Goal: Information Seeking & Learning: Find specific fact

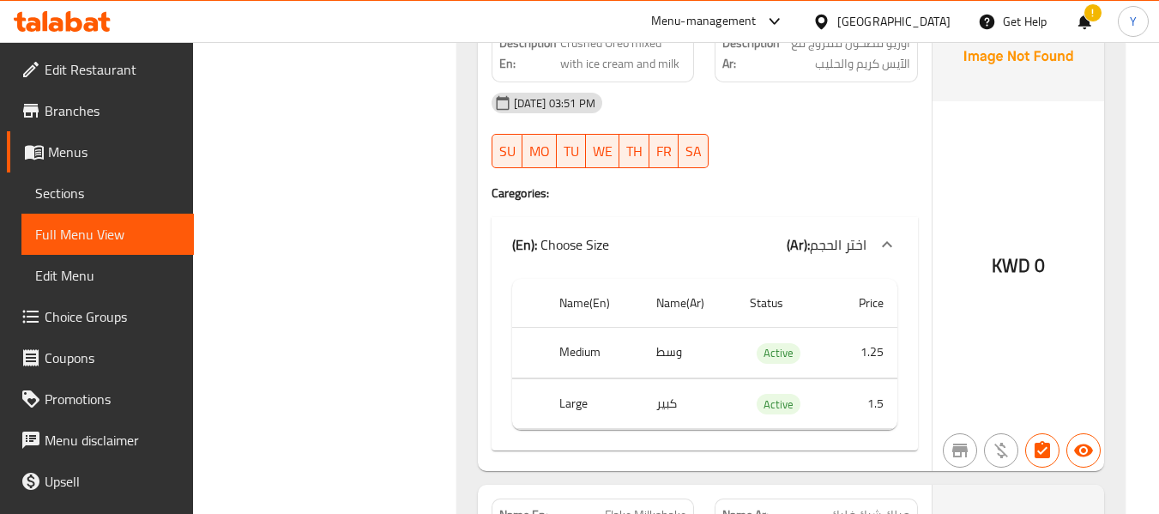
scroll to position [22406, 0]
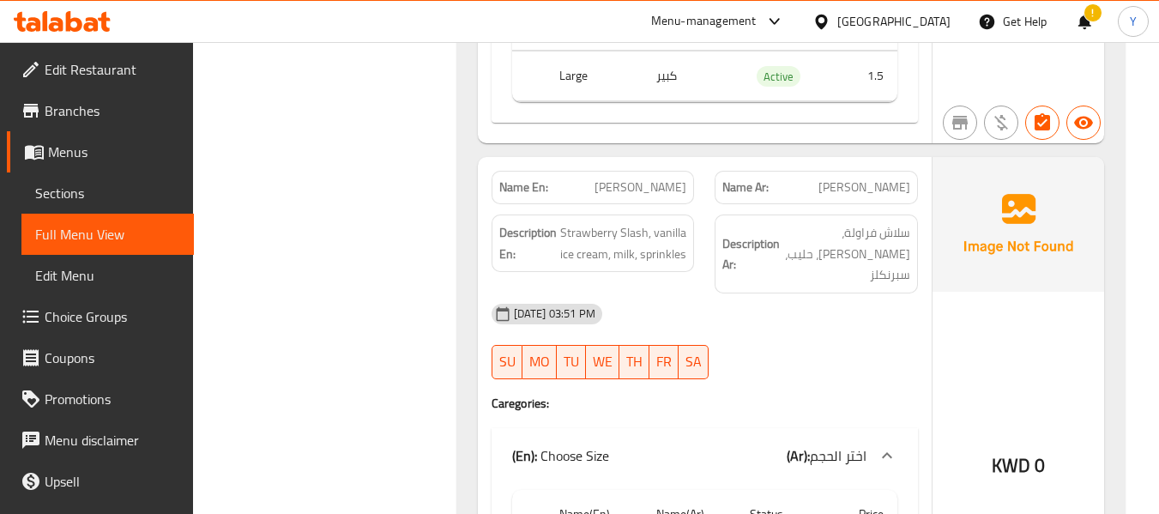
scroll to position [30110, 0]
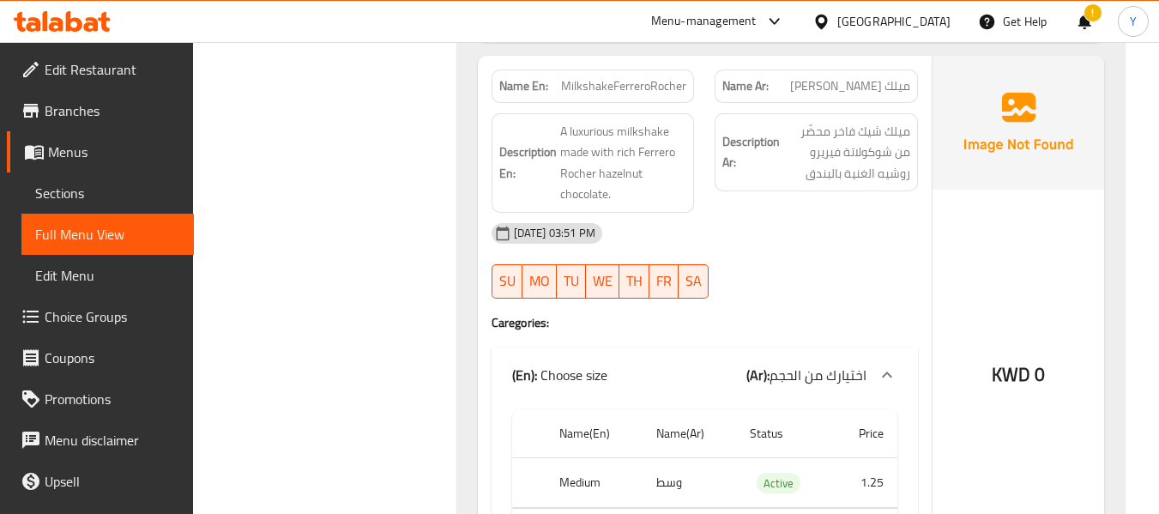
click at [1054, 272] on div "KWD 0" at bounding box center [1019, 329] width 172 height 546
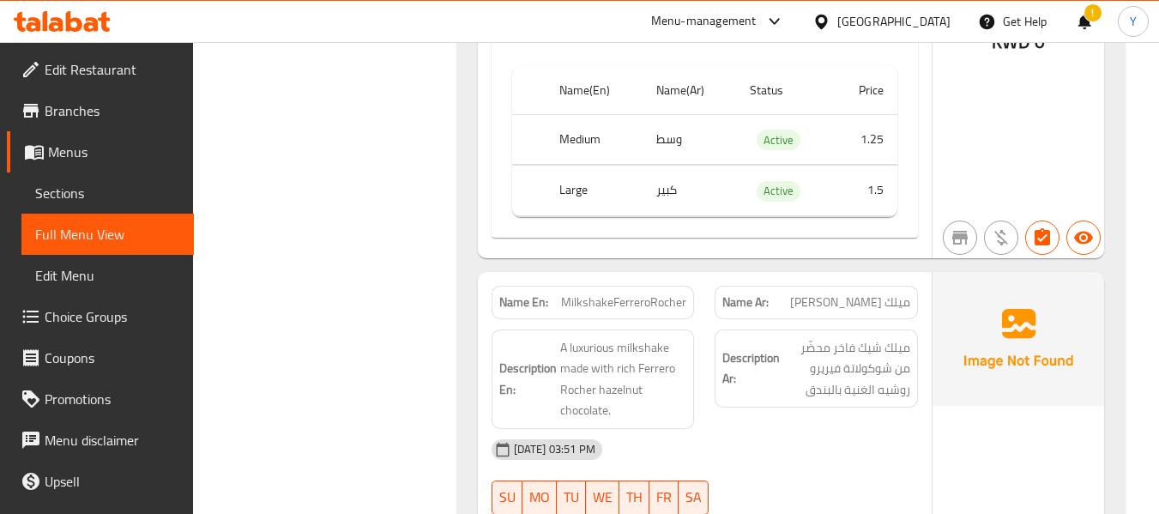
scroll to position [29801, 0]
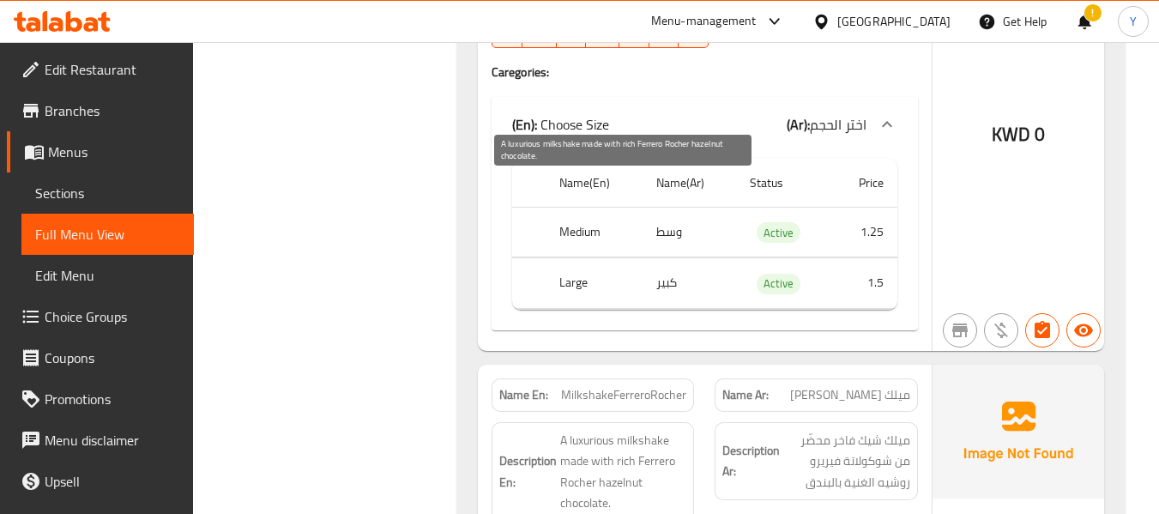
click at [584, 430] on span "A luxurious milkshake made with rich Ferrero Rocher hazelnut chocolate." at bounding box center [623, 472] width 127 height 84
click at [658, 430] on span "A luxurious milkshake made with rich Ferrero Rocher hazelnut chocolate." at bounding box center [623, 472] width 127 height 84
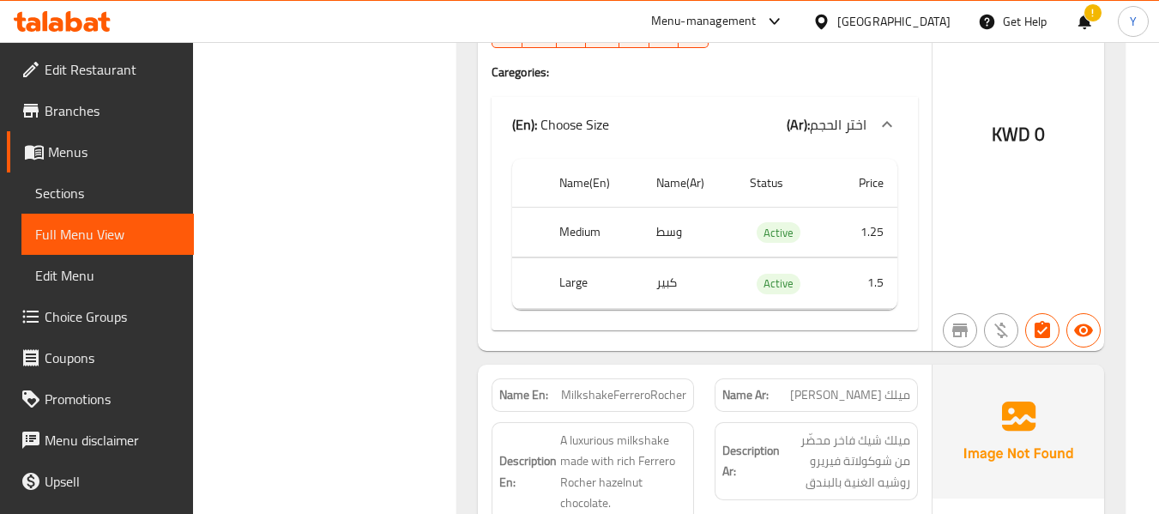
click at [644, 386] on span "MilkshakeFerreroRocher" at bounding box center [623, 395] width 125 height 18
copy span "MilkshakeFerreroRocher"
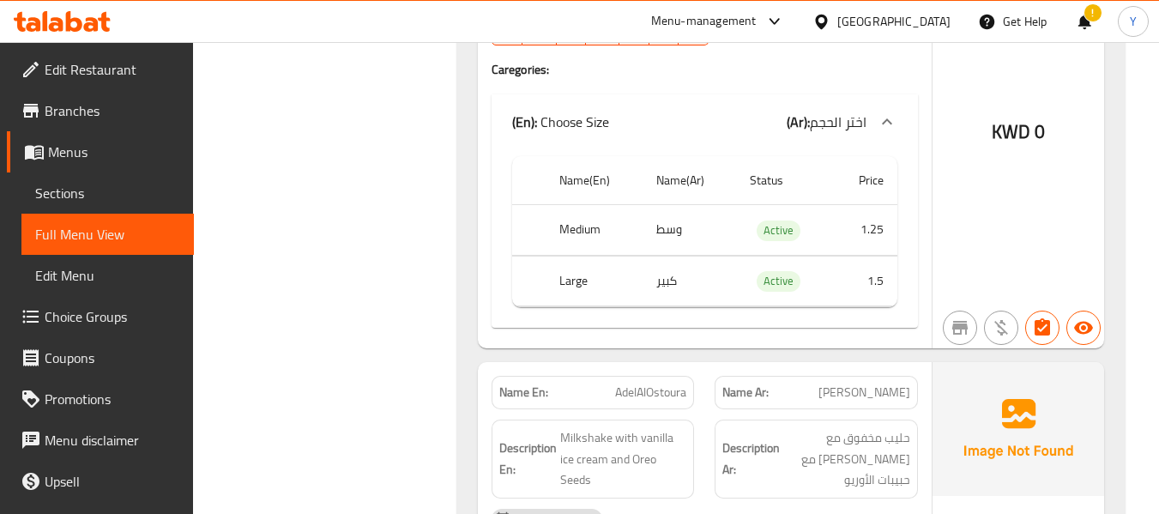
scroll to position [29252, 0]
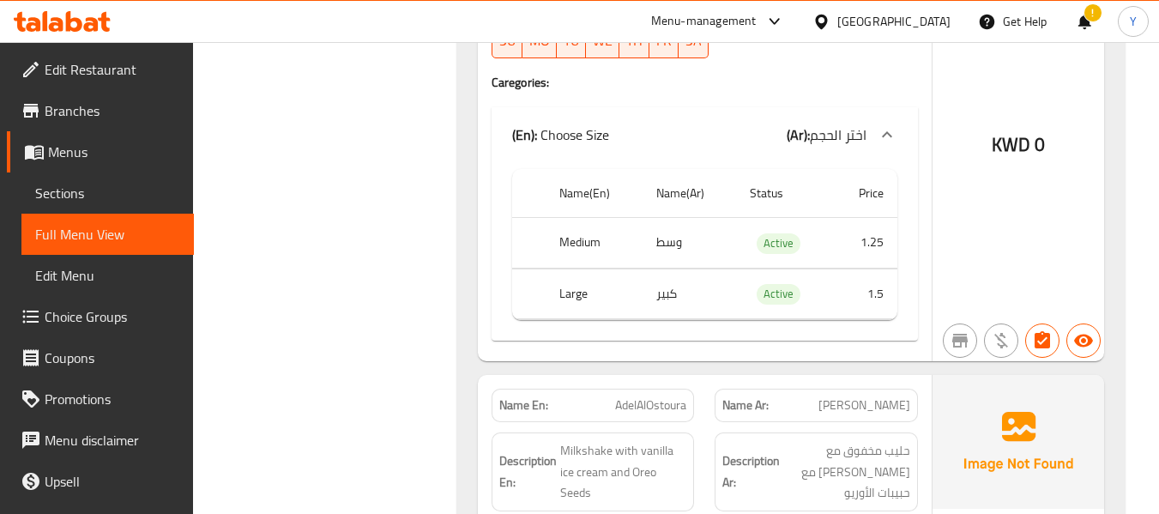
click at [650, 396] on span "AdelAlOstoura" at bounding box center [650, 405] width 71 height 18
copy span "AdelAlOstoura"
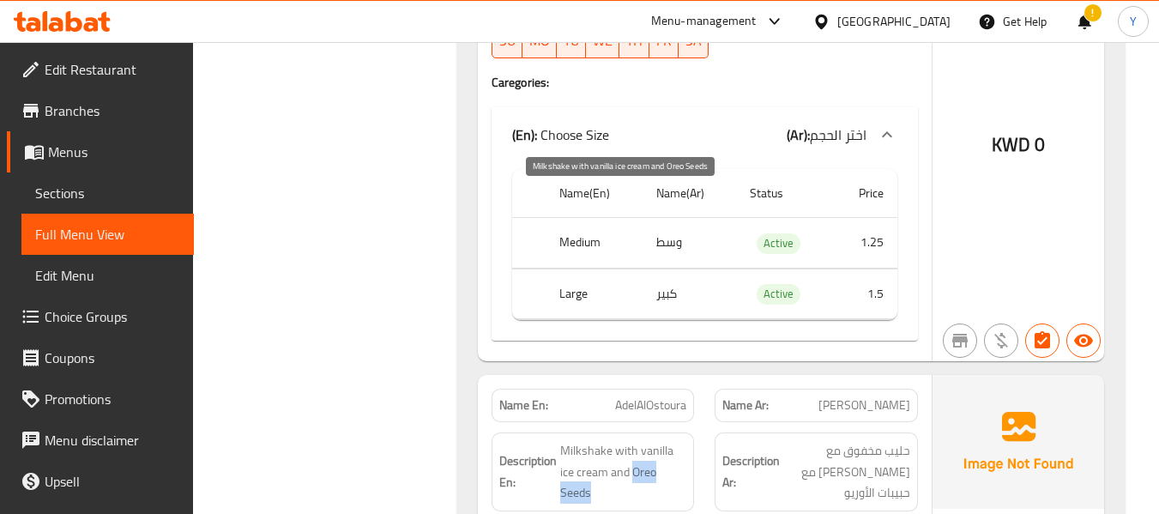
drag, startPoint x: 600, startPoint y: 239, endPoint x: 634, endPoint y: 224, distance: 37.6
click at [634, 440] on span "Milkshake with vanilla ice cream and Oreo Seeds" at bounding box center [623, 472] width 127 height 64
copy span "Oreo Seeds"
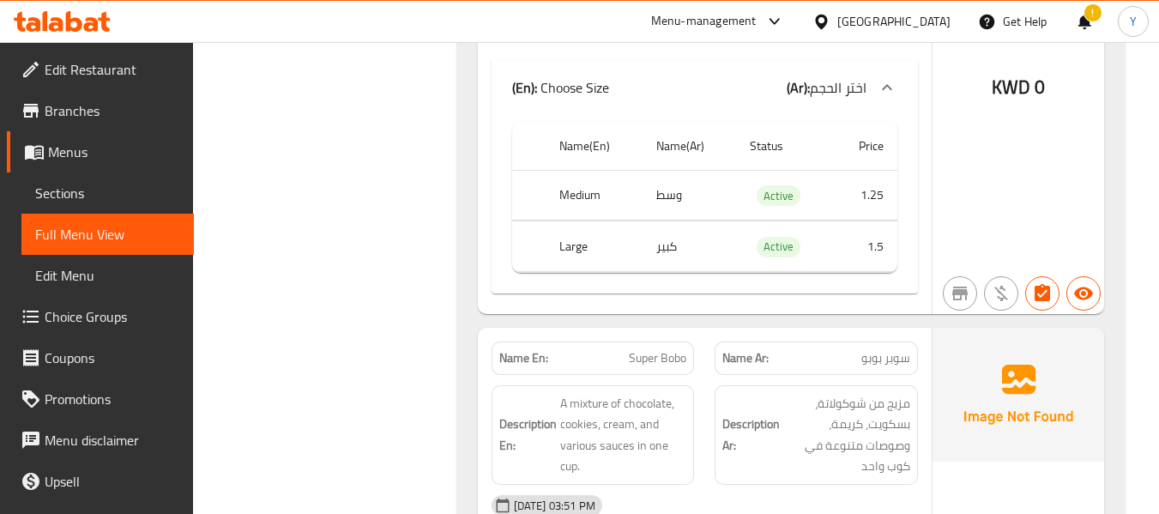
scroll to position [27638, 0]
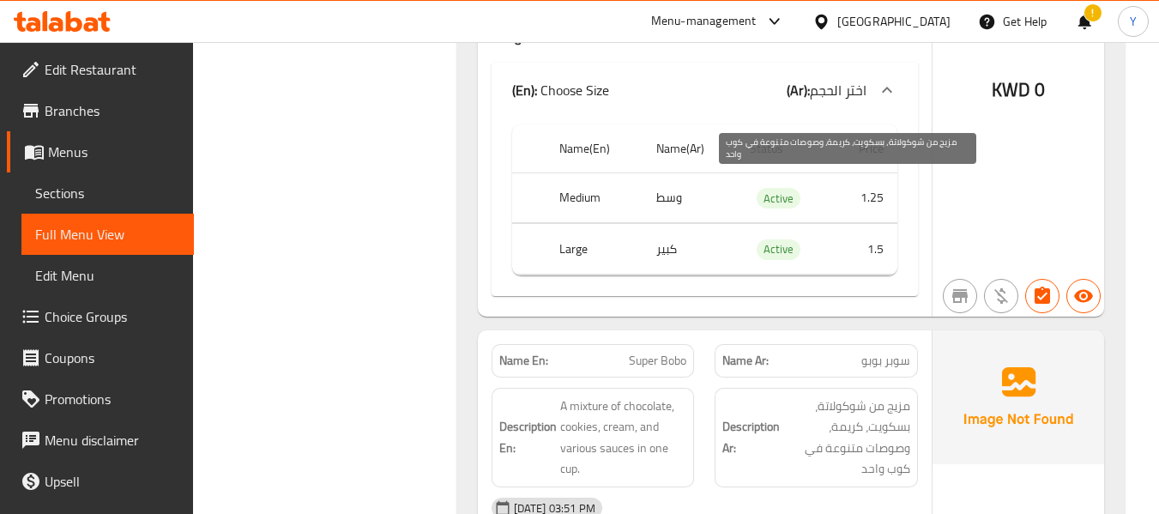
click at [884, 396] on span "مزيج من شوكولاتة، بسكويت، كريمة، وصوصات متنوعة في كوب واحد" at bounding box center [847, 438] width 127 height 84
copy span "بسكويت"
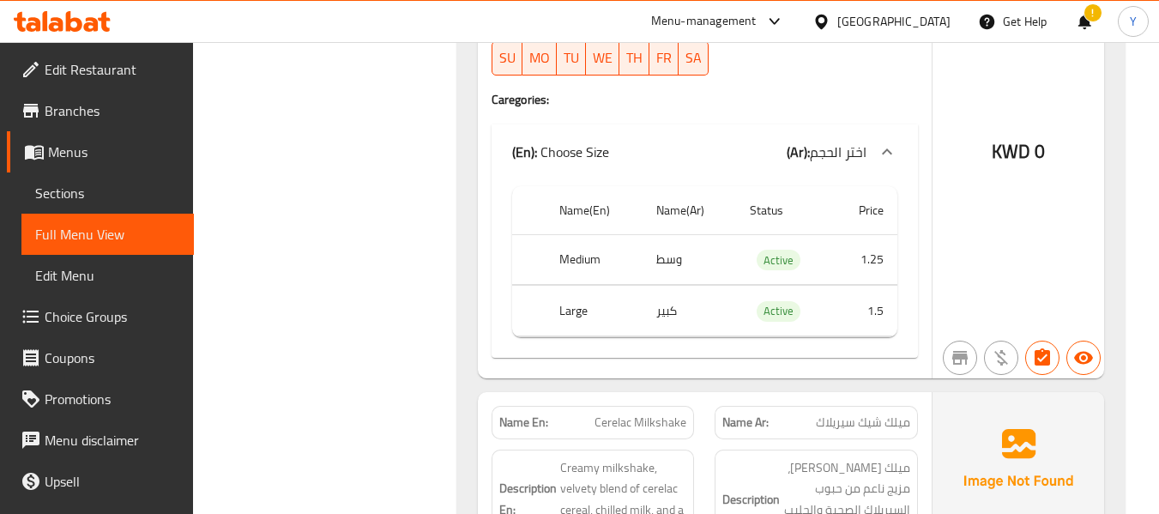
scroll to position [26368, 0]
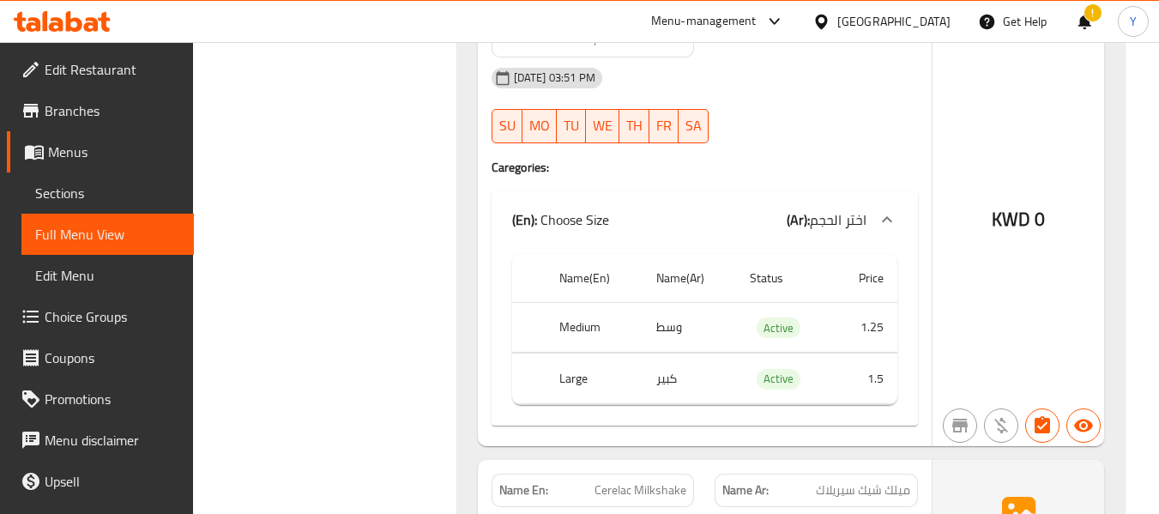
click at [665, 481] on span "Cerelac Milkshake" at bounding box center [641, 490] width 92 height 18
copy span "Cerelac Milkshake"
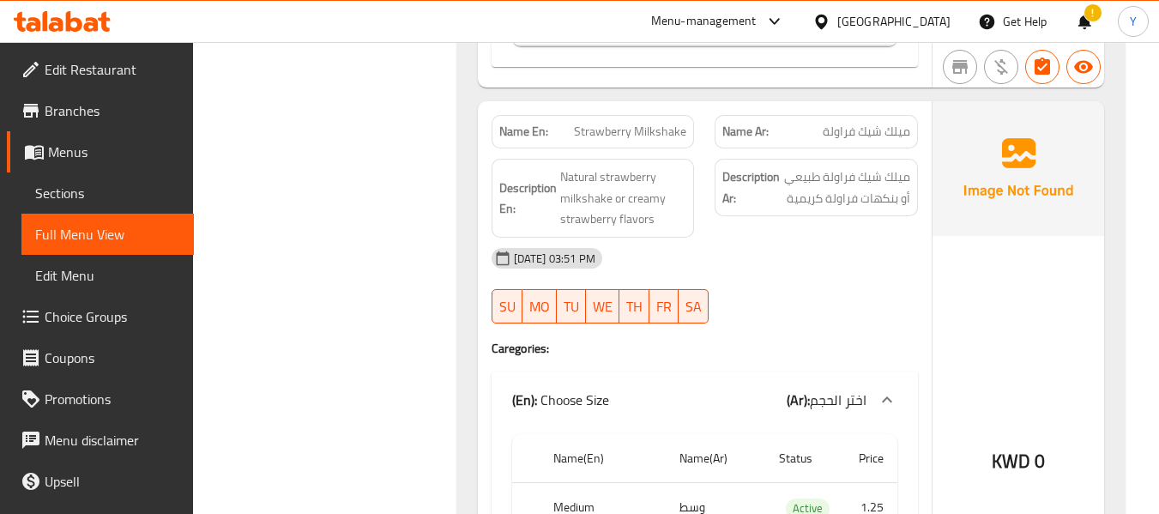
scroll to position [24514, 0]
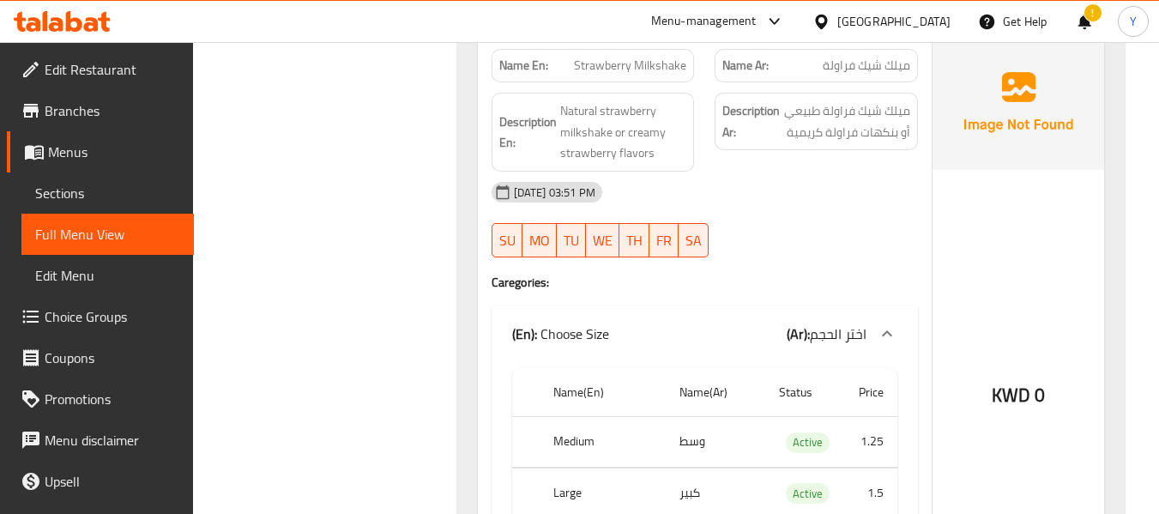
copy th "creamy strawberry"
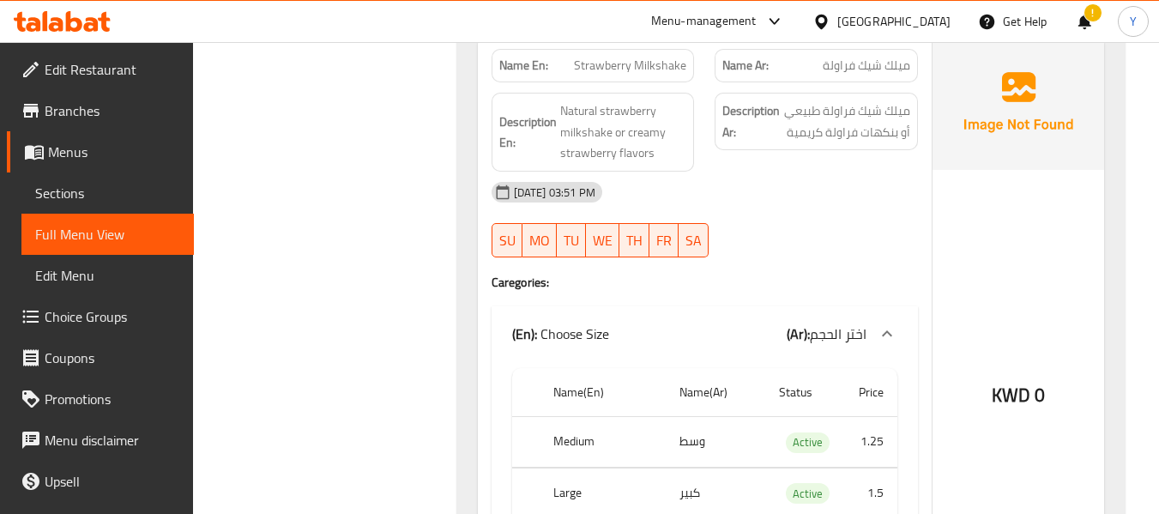
click at [760, 86] on div "Name En: Strawberry Milkshake Name Ar: ميلك شيك فراولة Description En: Natural …" at bounding box center [705, 348] width 454 height 627
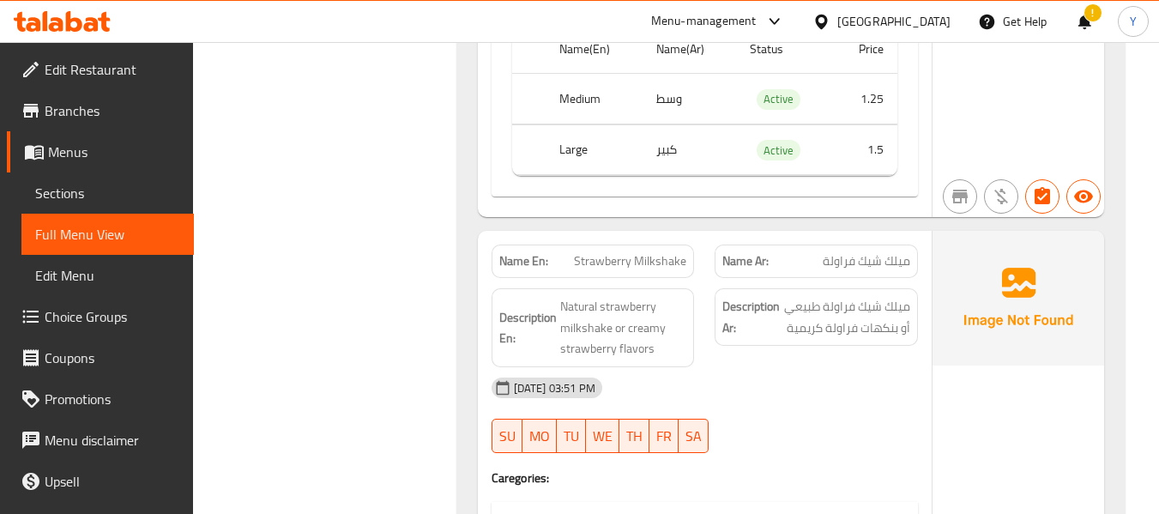
scroll to position [24308, 0]
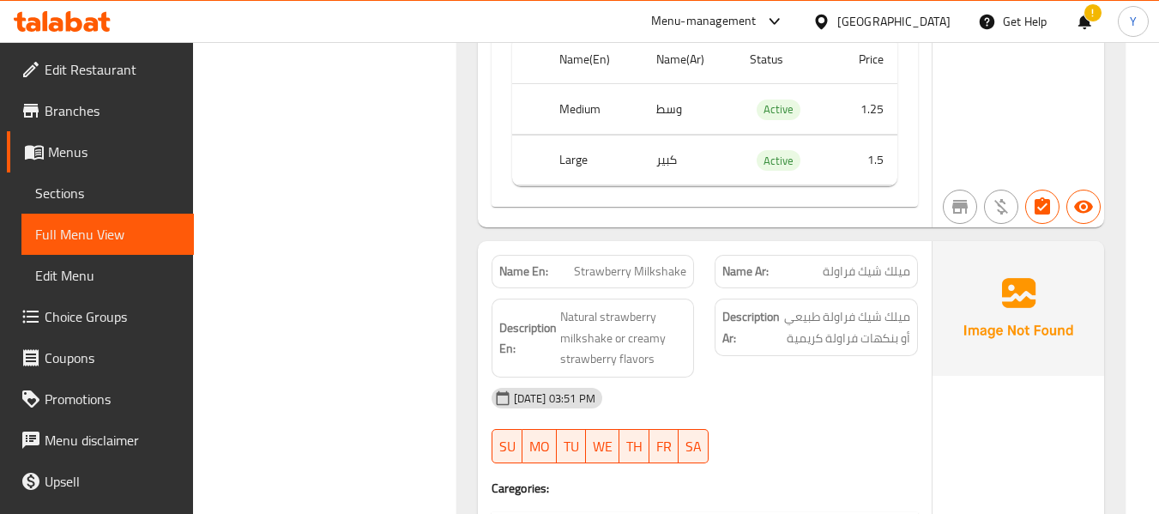
click at [645, 263] on span "Strawberry Milkshake" at bounding box center [630, 272] width 112 height 18
copy span "Strawberry Milkshake"
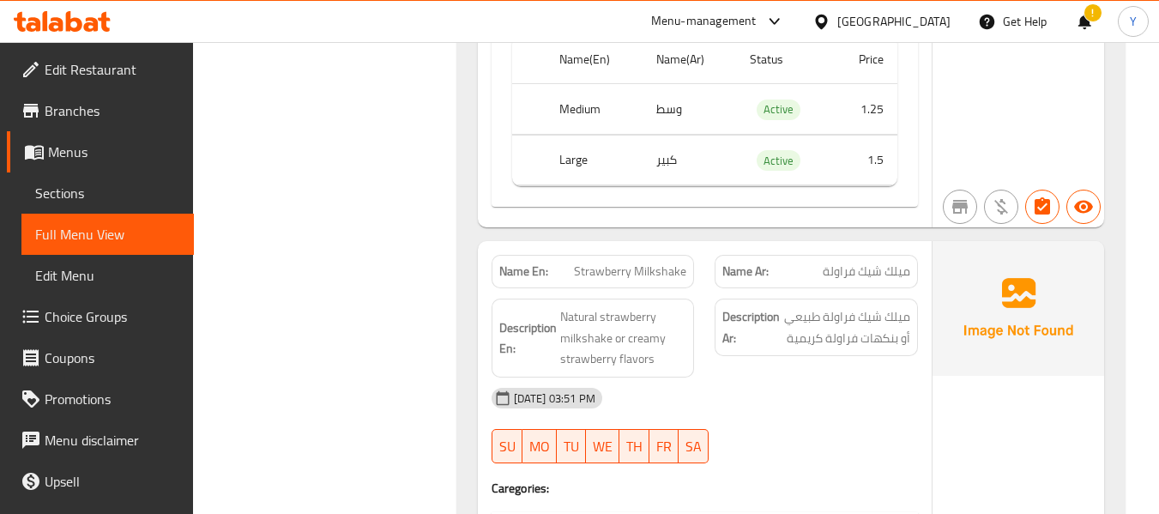
click at [769, 299] on div "Description Ar: ميلك شيك فراولة طبيعي أو بنكهات فراولة كريمية" at bounding box center [816, 328] width 203 height 58
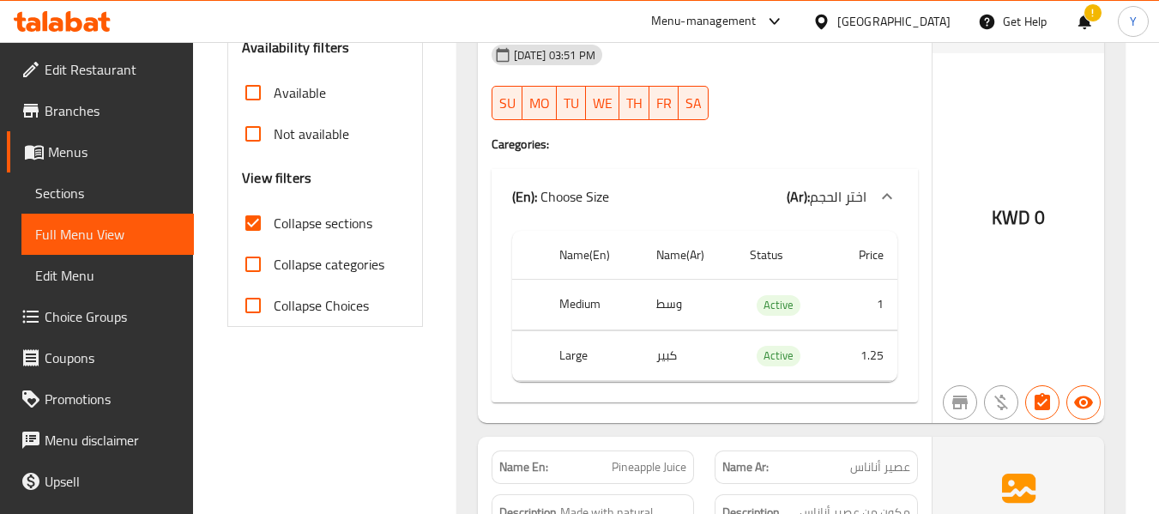
scroll to position [0, 0]
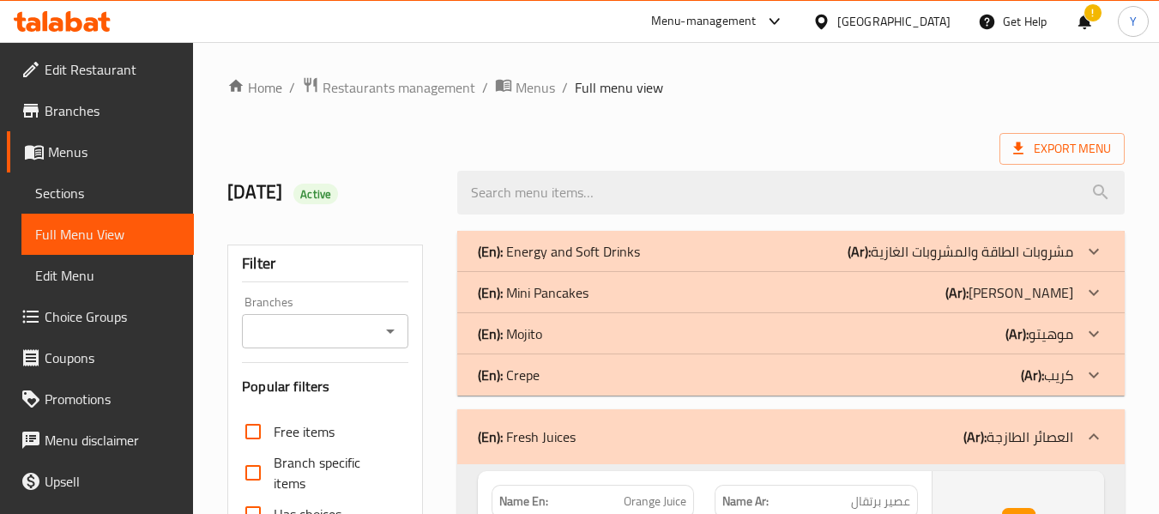
click at [600, 338] on div "(En): Mojito (Ar): موهيتو" at bounding box center [776, 334] width 596 height 21
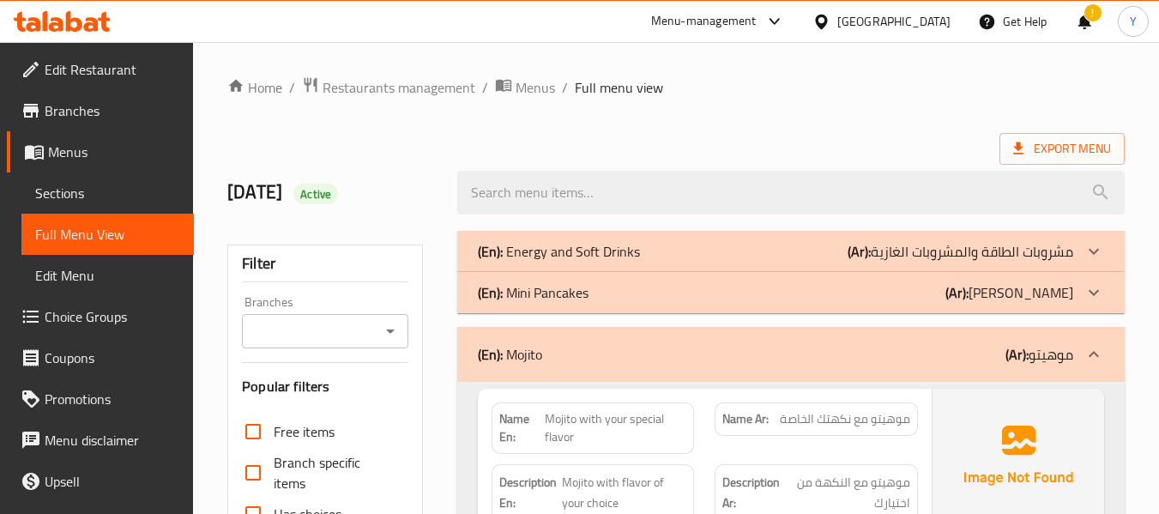
click at [622, 251] on p "(En): Energy and Soft Drinks" at bounding box center [559, 251] width 162 height 21
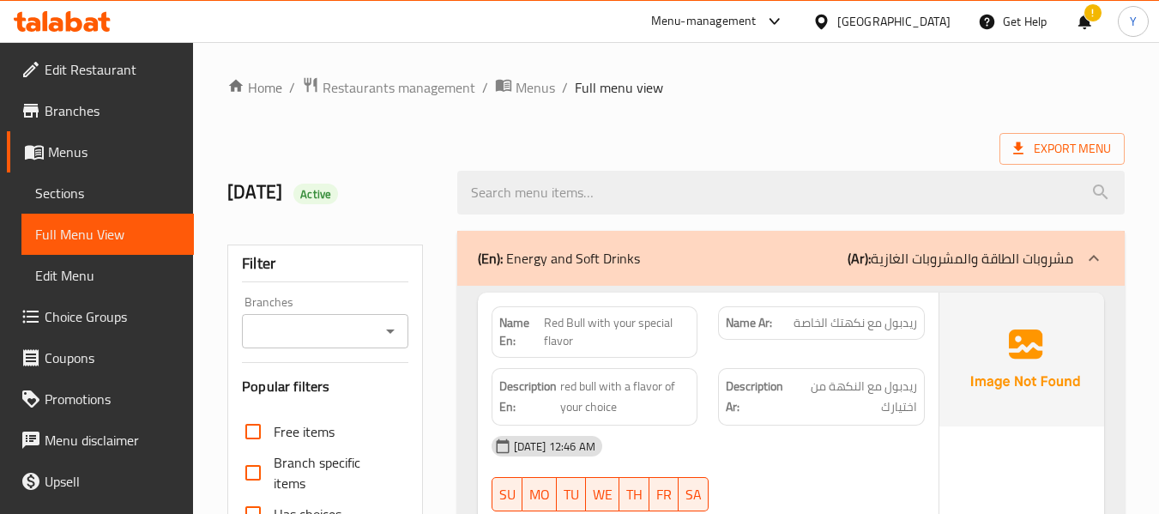
click at [505, 334] on strong "Name En:" at bounding box center [521, 332] width 45 height 36
copy strong "En"
click at [505, 334] on strong "Name En:" at bounding box center [521, 332] width 45 height 36
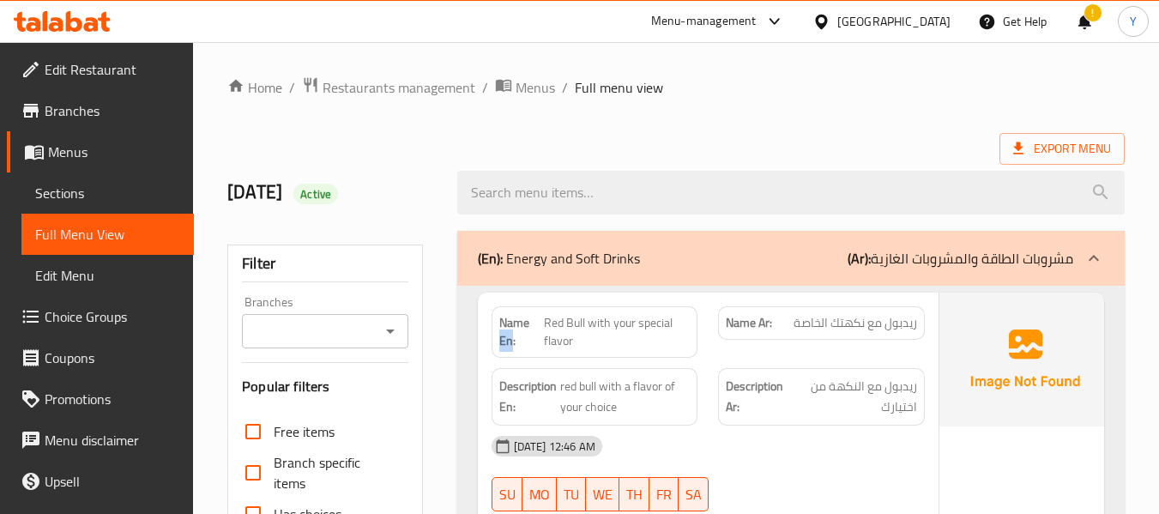
click at [505, 334] on strong "Name En:" at bounding box center [521, 332] width 45 height 36
copy strong "Name En:"
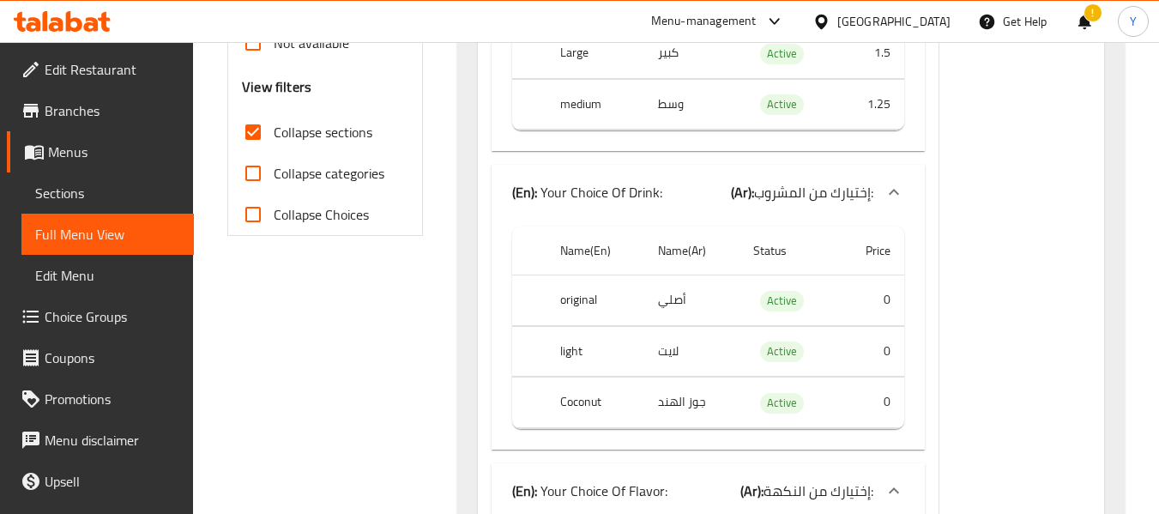
scroll to position [338, 0]
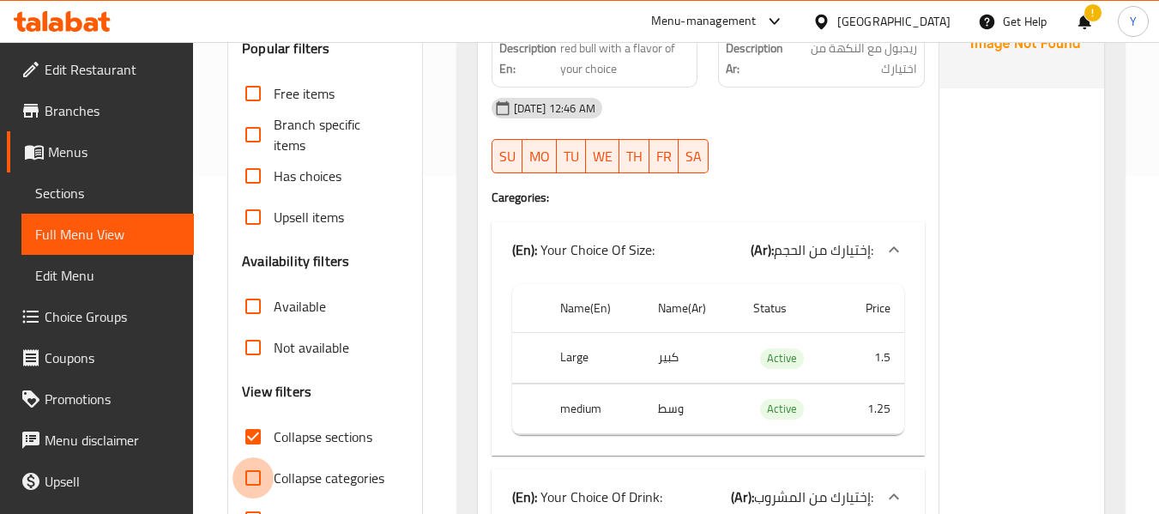
click at [262, 476] on input "Collapse categories" at bounding box center [253, 477] width 41 height 41
checkbox input "true"
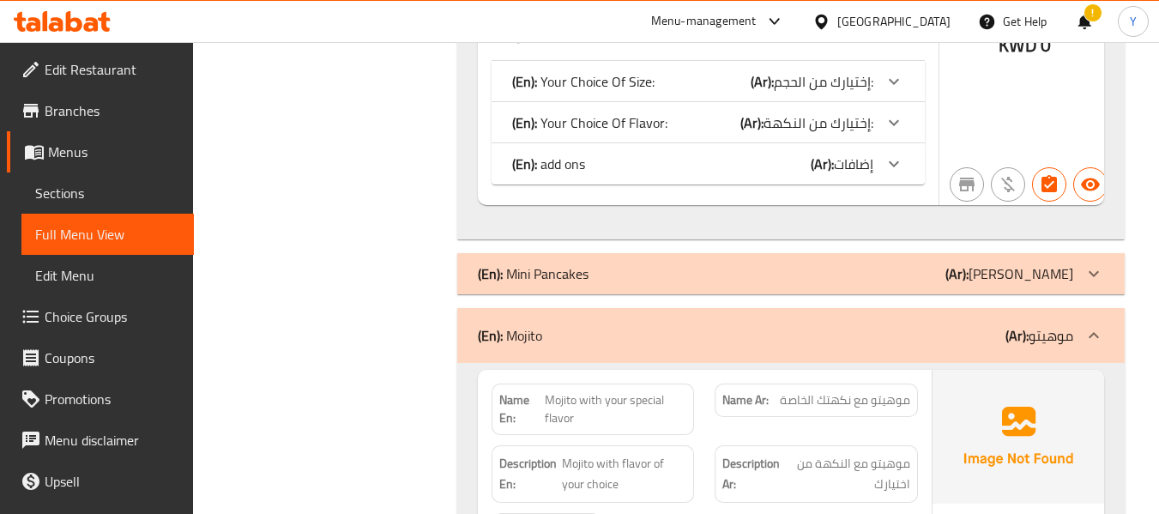
scroll to position [3072, 0]
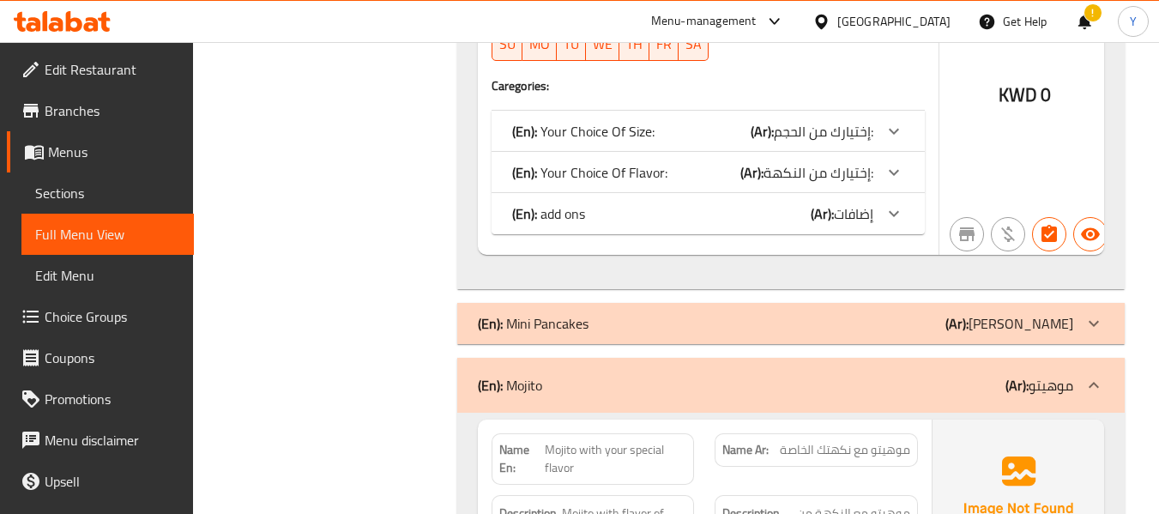
click at [1009, 313] on p "(Ar): [PERSON_NAME]" at bounding box center [1010, 323] width 128 height 21
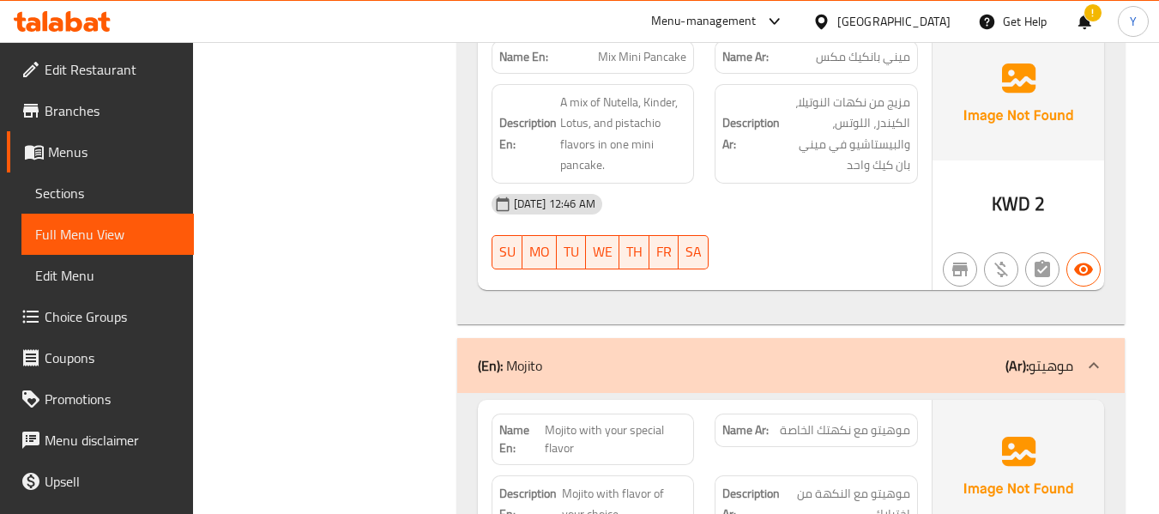
scroll to position [9328, 0]
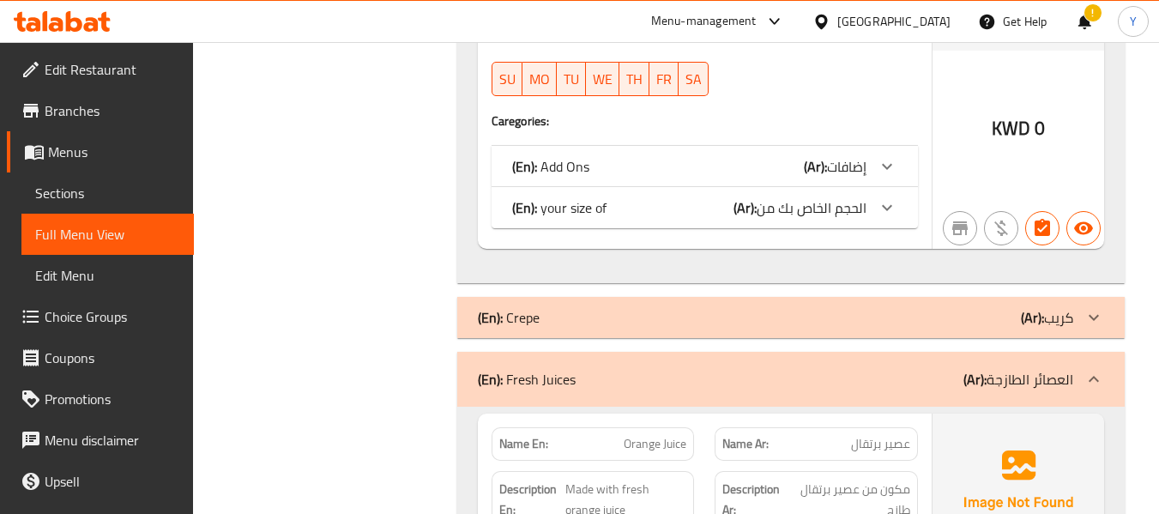
click at [687, 307] on div "(En): Crepe (Ar): كريب" at bounding box center [776, 317] width 596 height 21
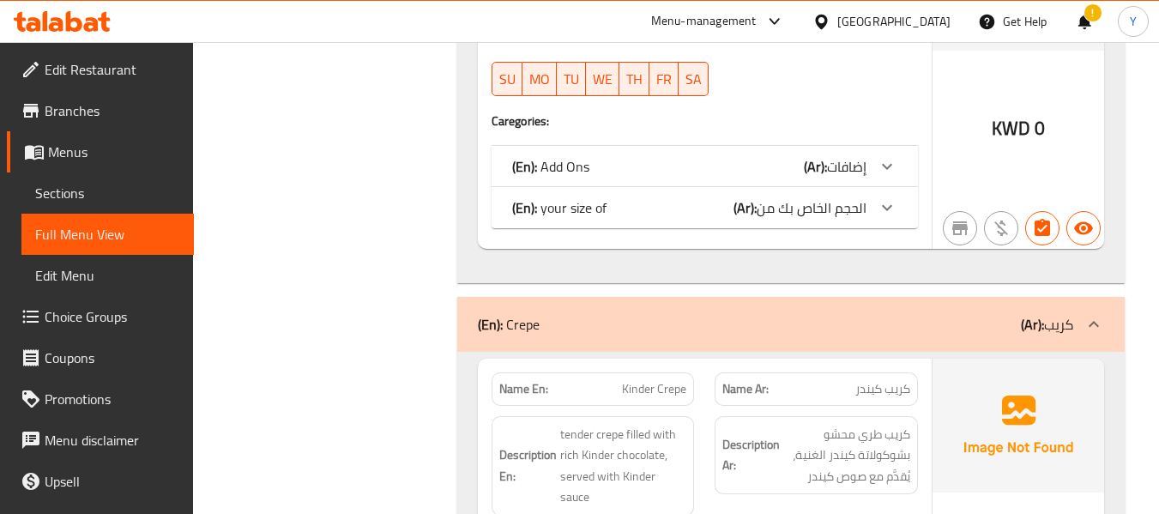
click at [692, 362] on div "Name En: Kinder Crepe" at bounding box center [593, 389] width 224 height 54
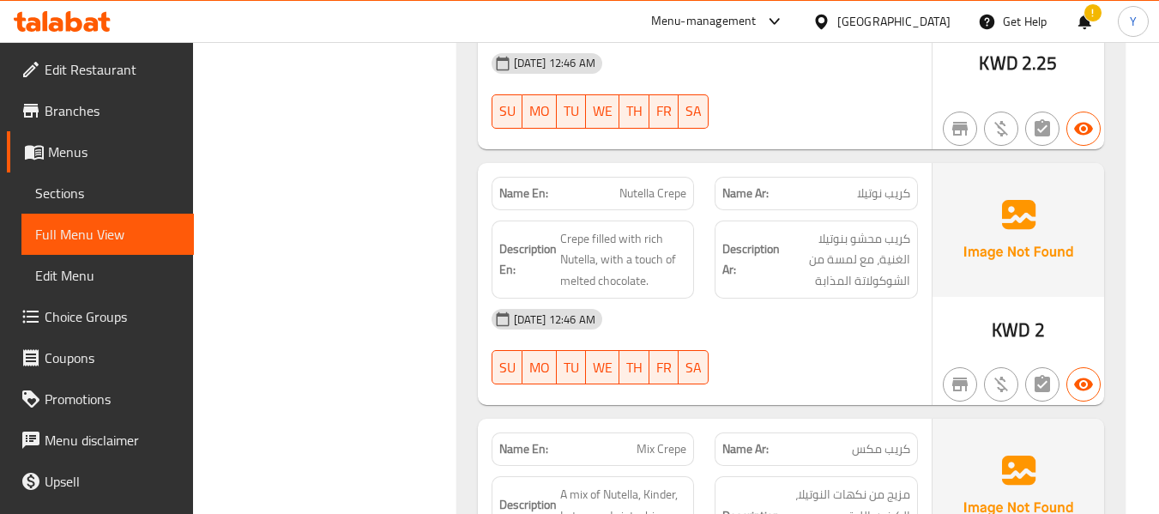
scroll to position [10255, 0]
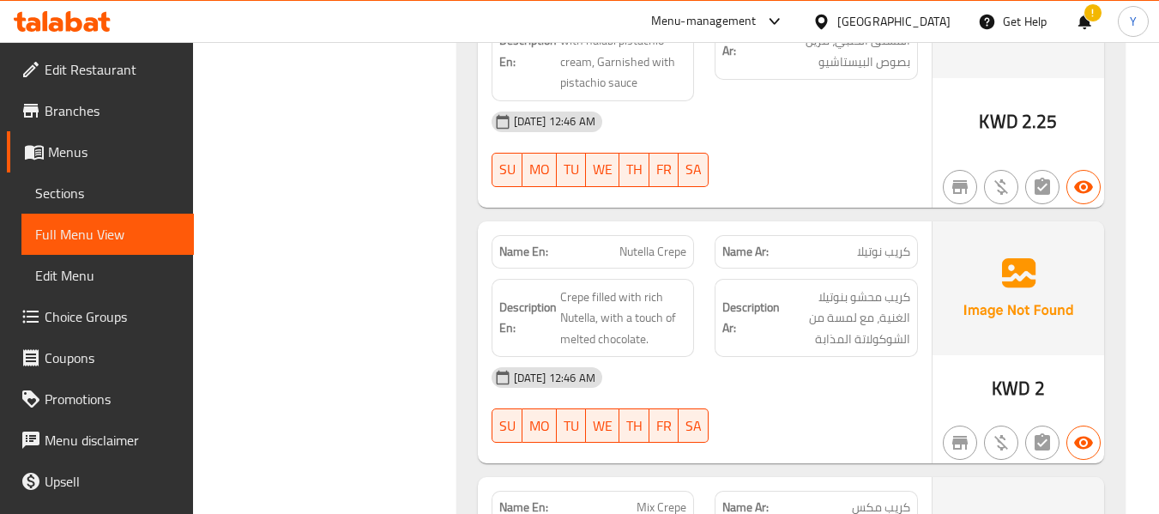
click at [521, 499] on strong "Name En:" at bounding box center [523, 508] width 49 height 18
copy strong "Name En:"
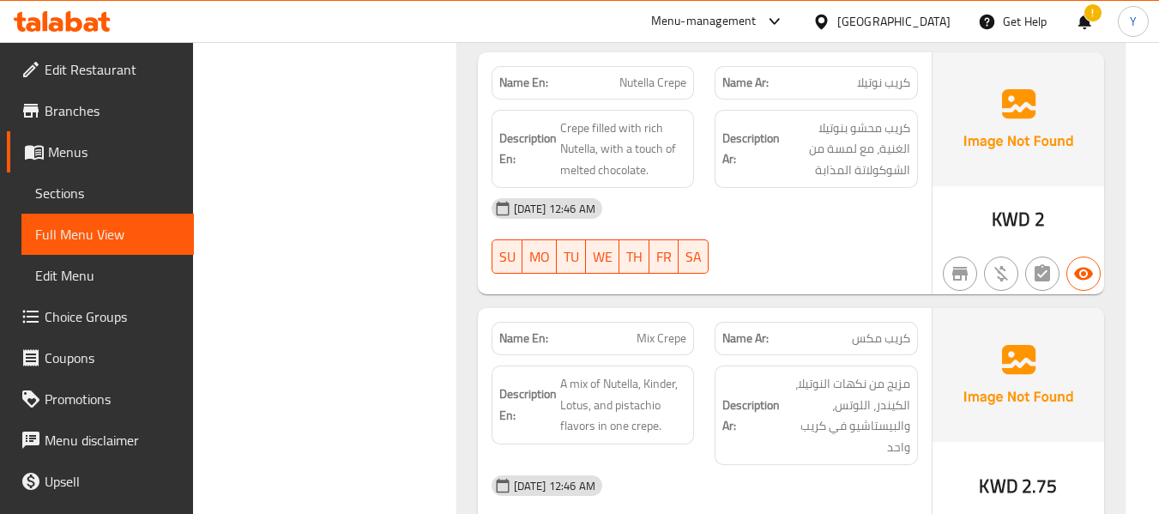
scroll to position [4483, 0]
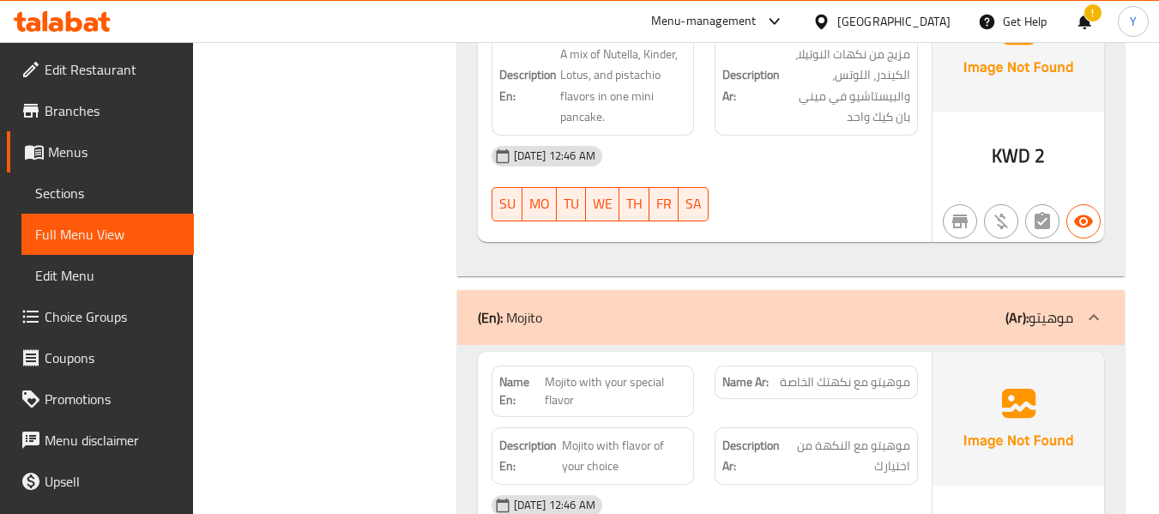
click at [693, 366] on div "Name En: Mojito with your special flavor" at bounding box center [593, 391] width 203 height 51
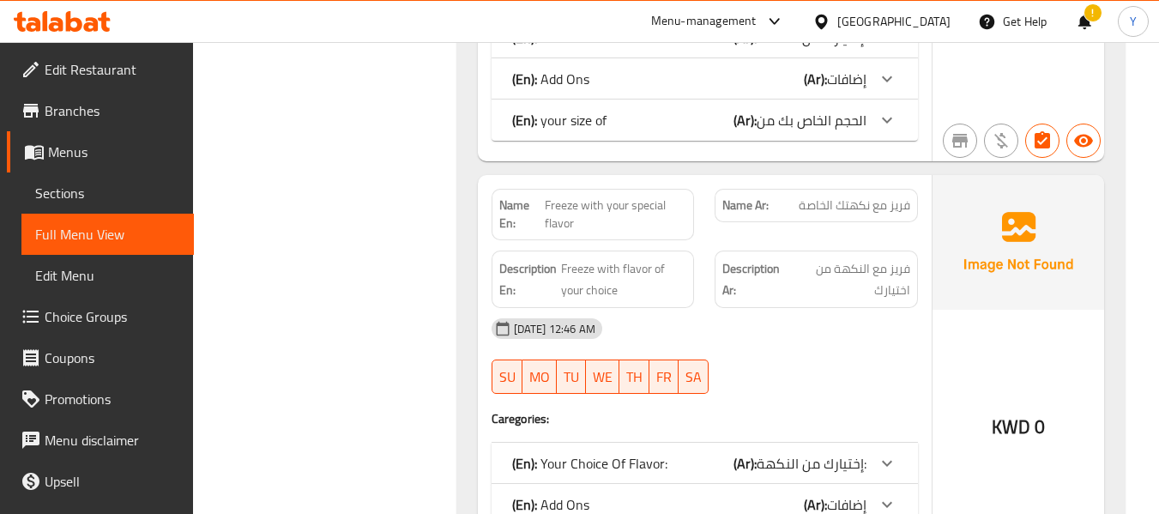
scroll to position [5513, 0]
